Goal: Task Accomplishment & Management: Manage account settings

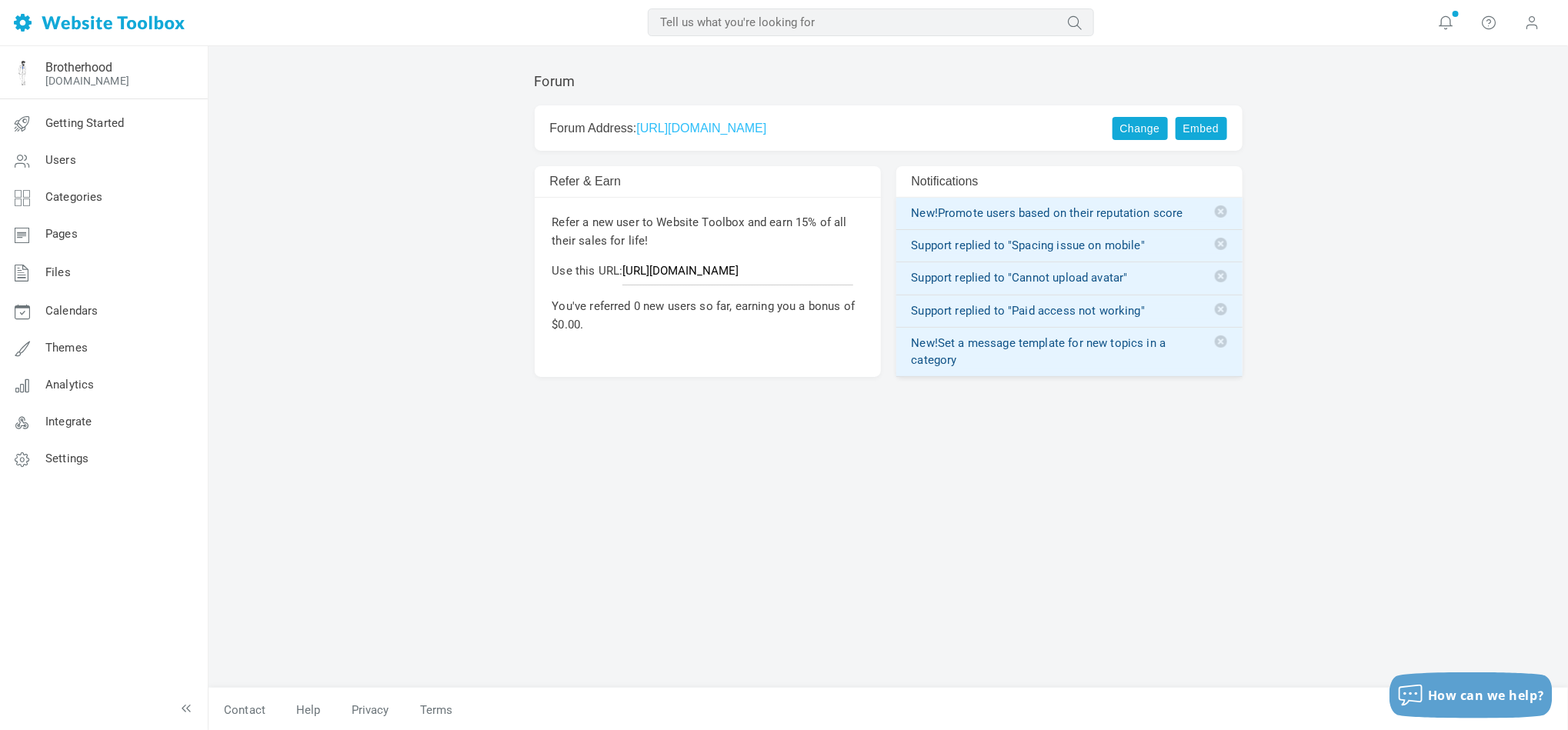
click at [754, 122] on link "https://forum.speakeasybrandbrotherhood.com" at bounding box center [701, 128] width 130 height 13
click at [73, 459] on span "Settings" at bounding box center [67, 458] width 43 height 14
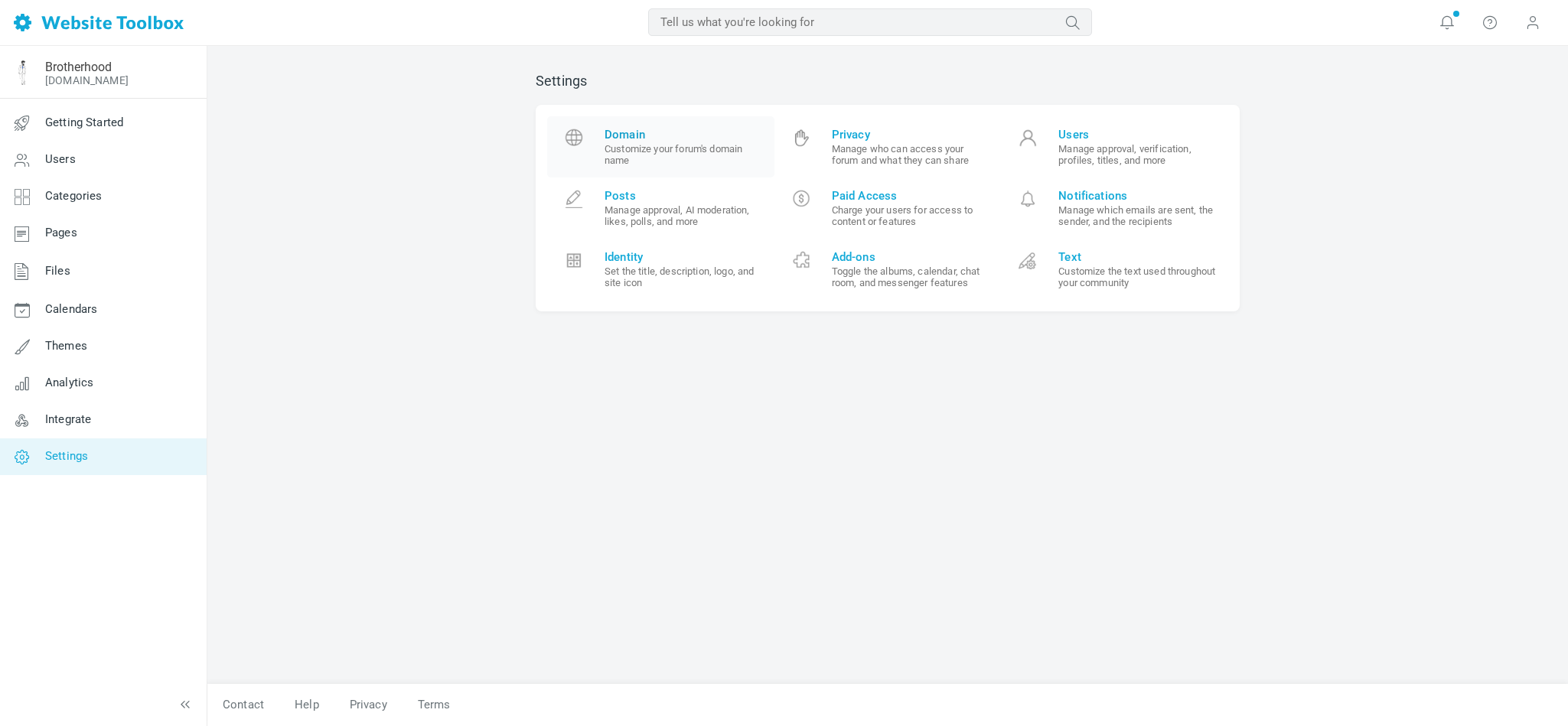
click at [626, 133] on span "Domain" at bounding box center [684, 135] width 158 height 14
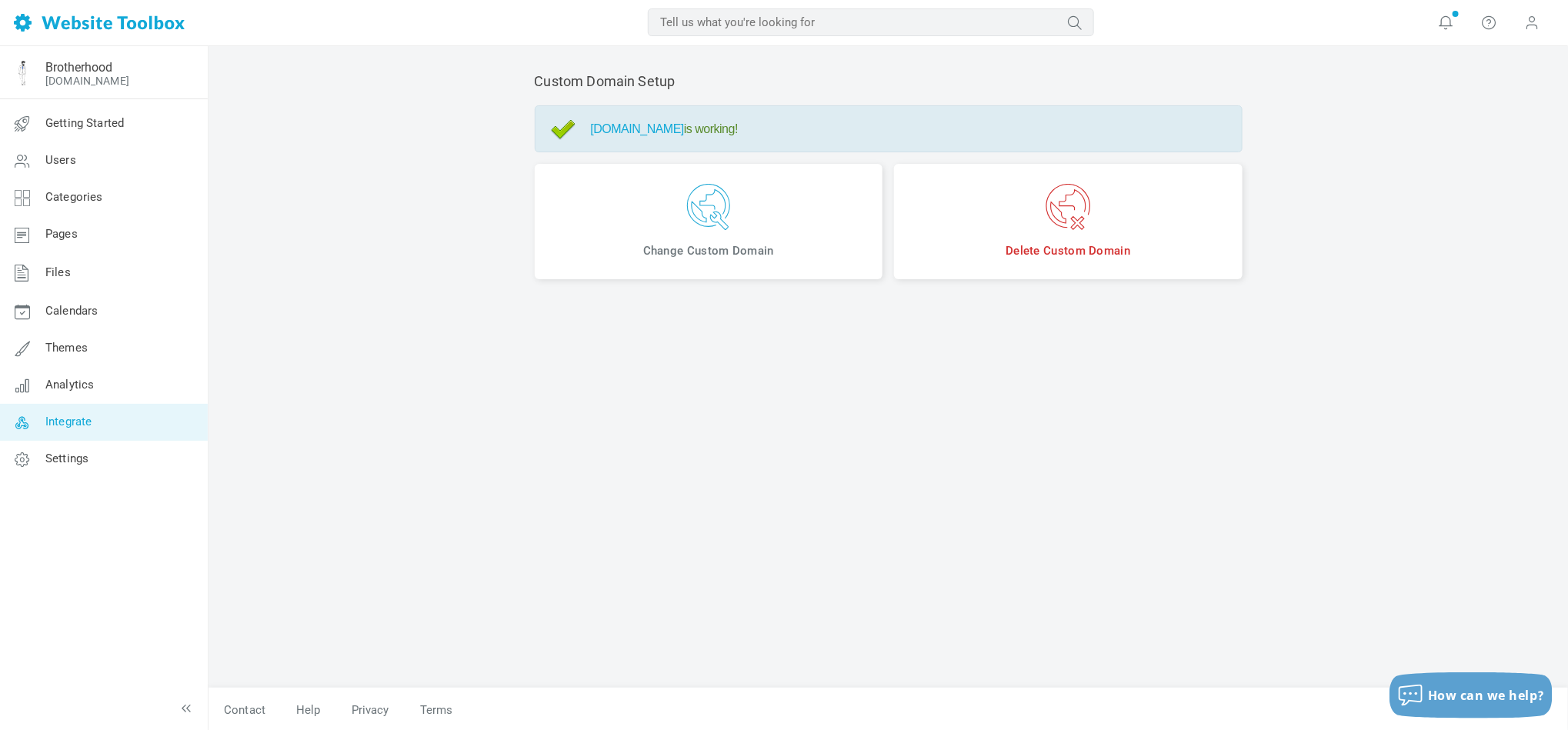
click at [83, 423] on span "Integrate" at bounding box center [67, 421] width 46 height 14
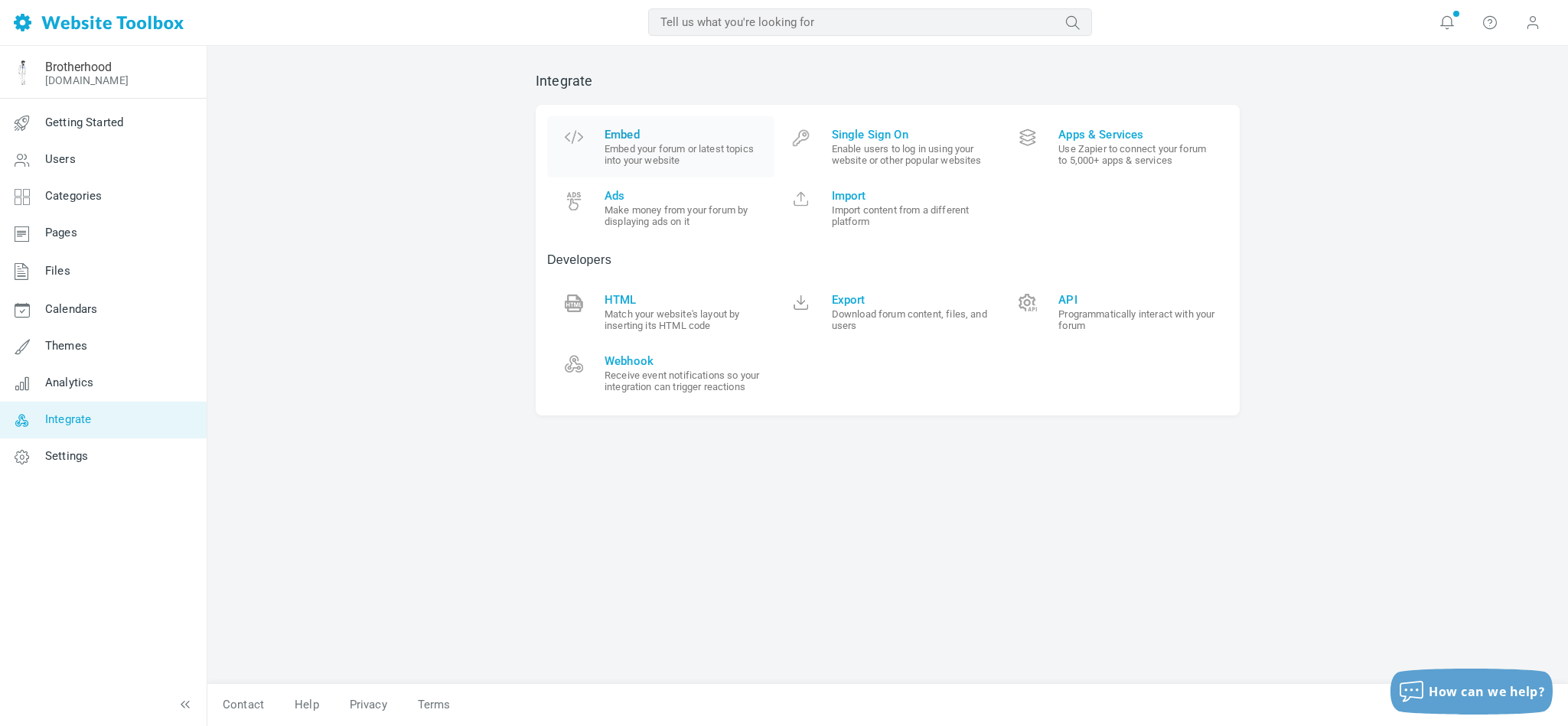
click at [633, 136] on span "Embed" at bounding box center [684, 135] width 158 height 14
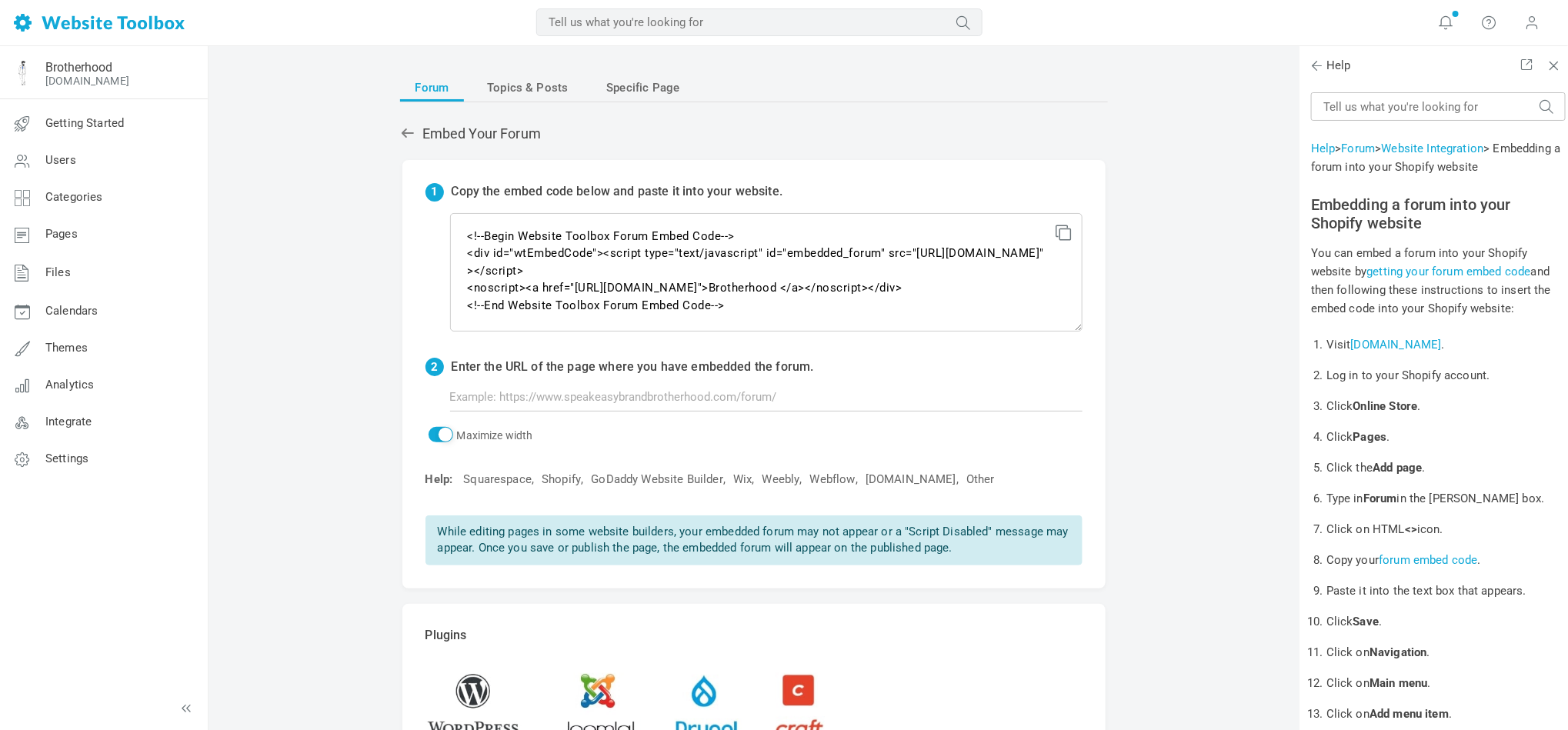
click at [337, 422] on div "Forum Topics & Posts Specific Page Embed Your Forum 1 Copy the embed code below…" at bounding box center [754, 457] width 1090 height 822
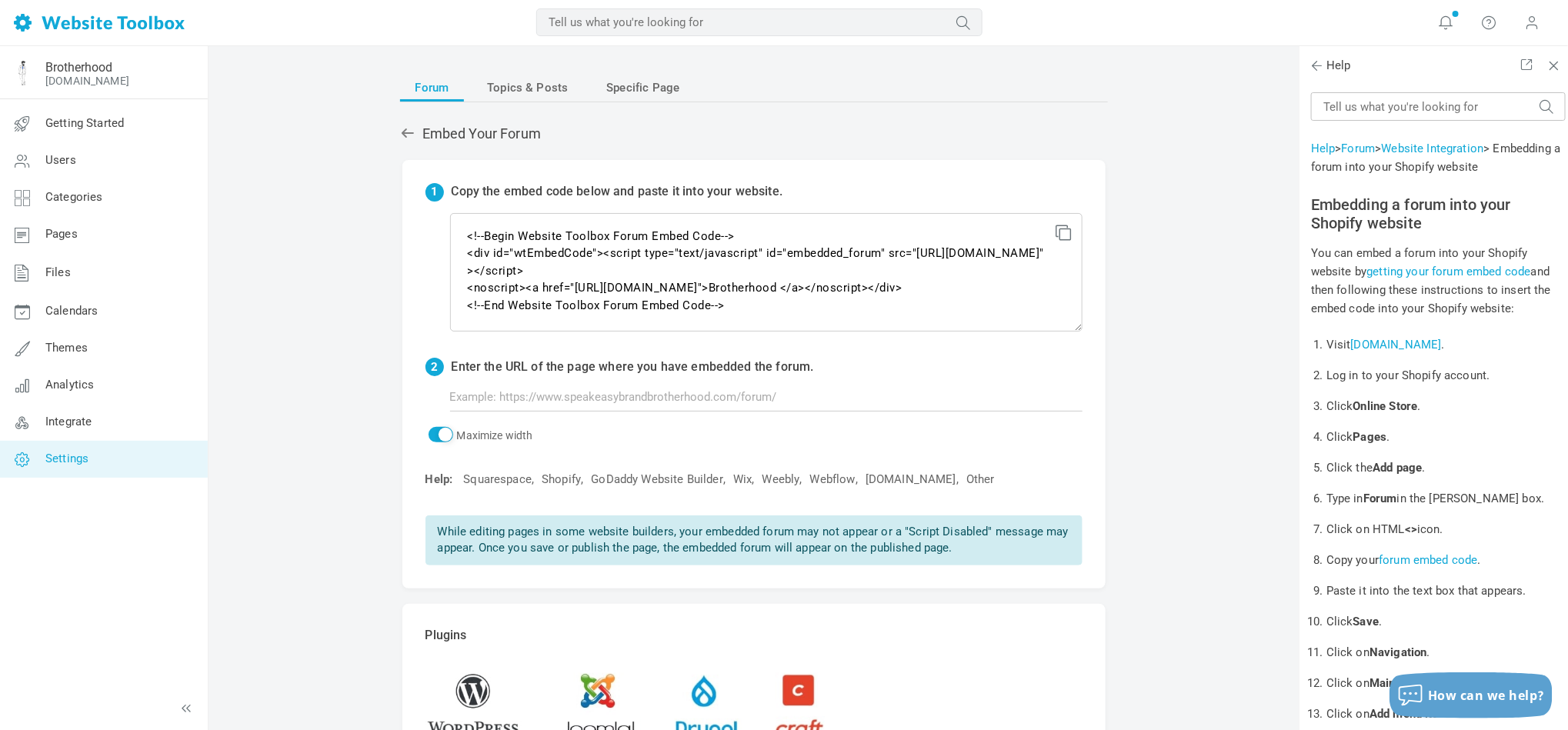
click at [55, 462] on span "Settings" at bounding box center [67, 458] width 43 height 14
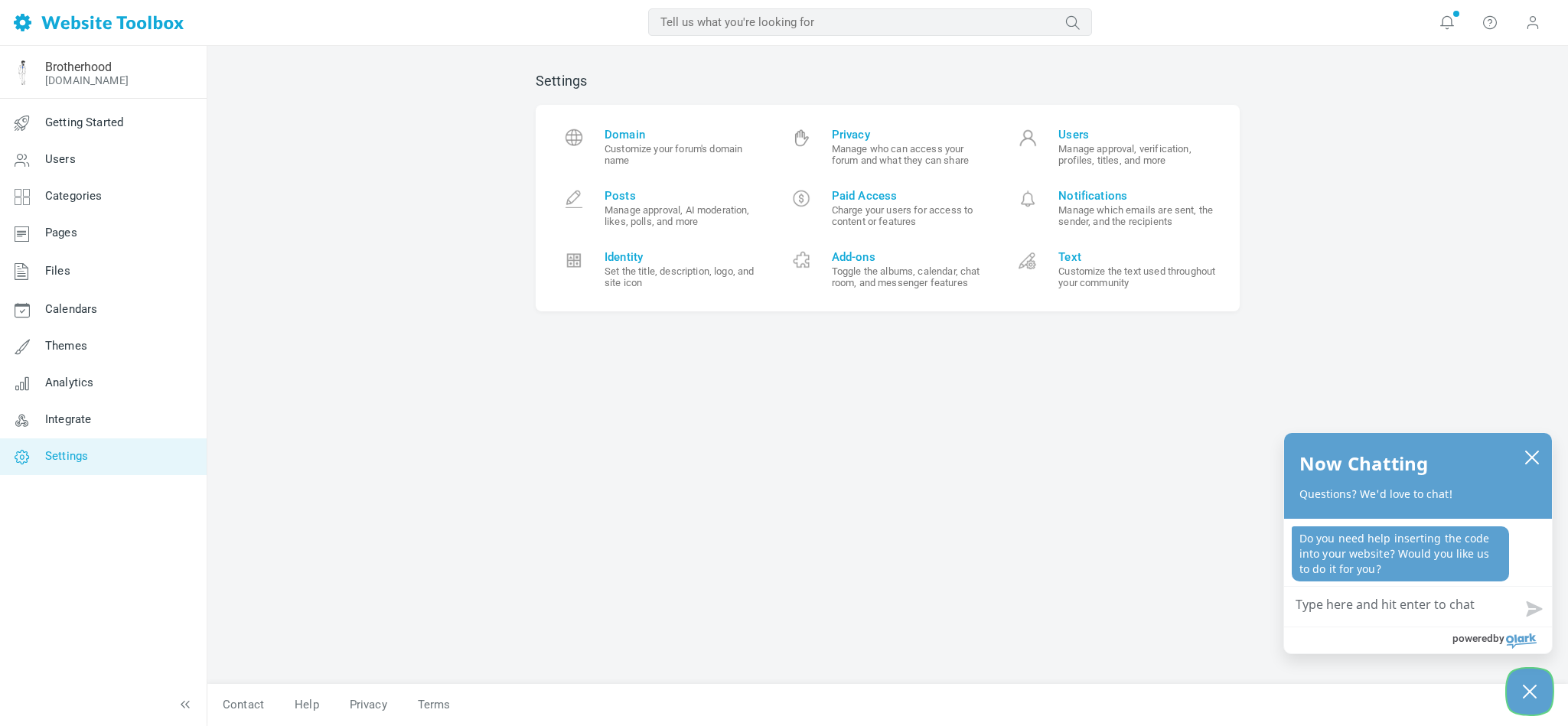
click at [1527, 703] on icon "Close Chatbox" at bounding box center [1530, 692] width 15 height 38
